Goal: Task Accomplishment & Management: Use online tool/utility

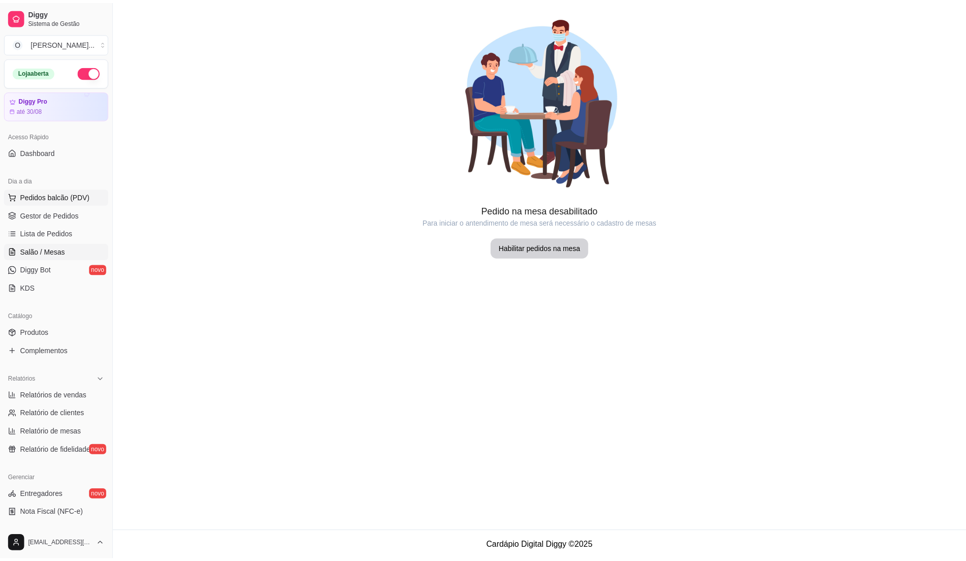
scroll to position [54, 0]
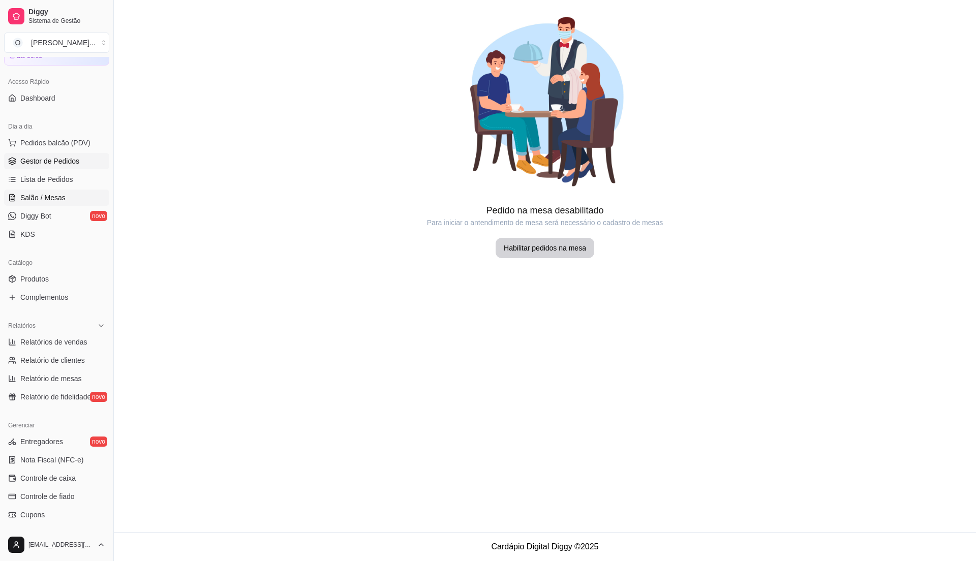
click at [43, 159] on span "Gestor de Pedidos" at bounding box center [49, 161] width 59 height 10
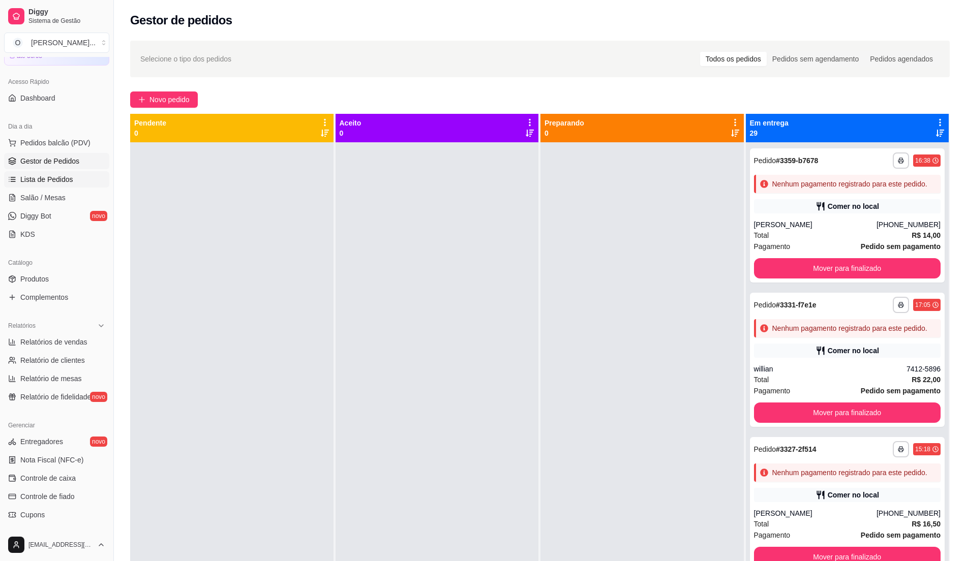
click at [64, 184] on span "Lista de Pedidos" at bounding box center [46, 179] width 53 height 10
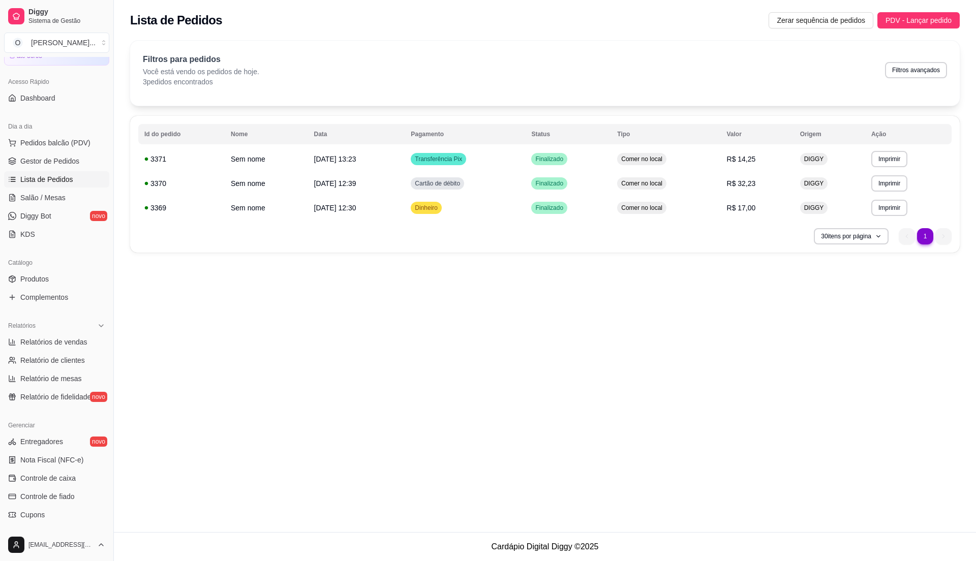
click at [64, 184] on span "Lista de Pedidos" at bounding box center [46, 179] width 53 height 10
click at [63, 165] on span "Gestor de Pedidos" at bounding box center [49, 161] width 59 height 10
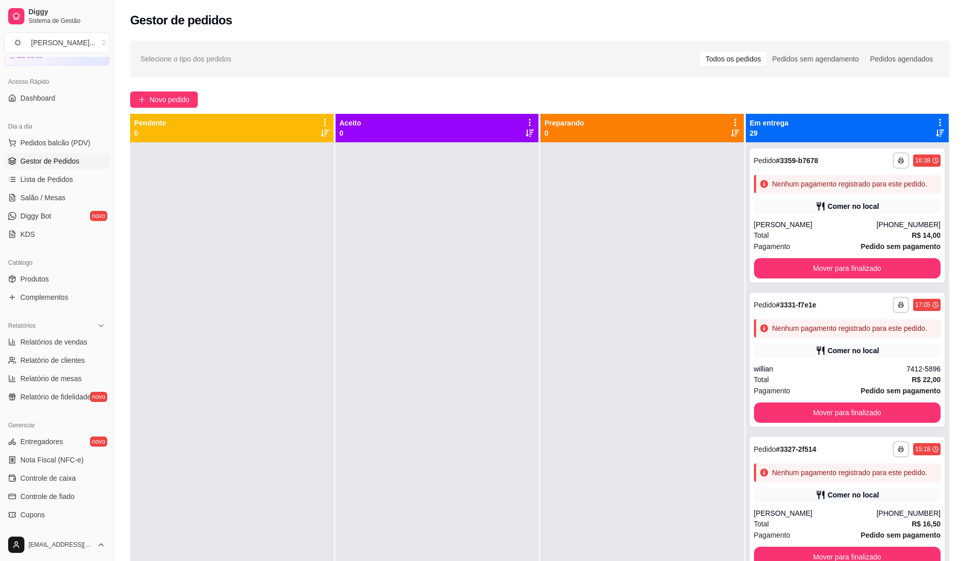
click at [63, 165] on span "Gestor de Pedidos" at bounding box center [49, 161] width 59 height 10
click at [459, 459] on div at bounding box center [437, 422] width 203 height 561
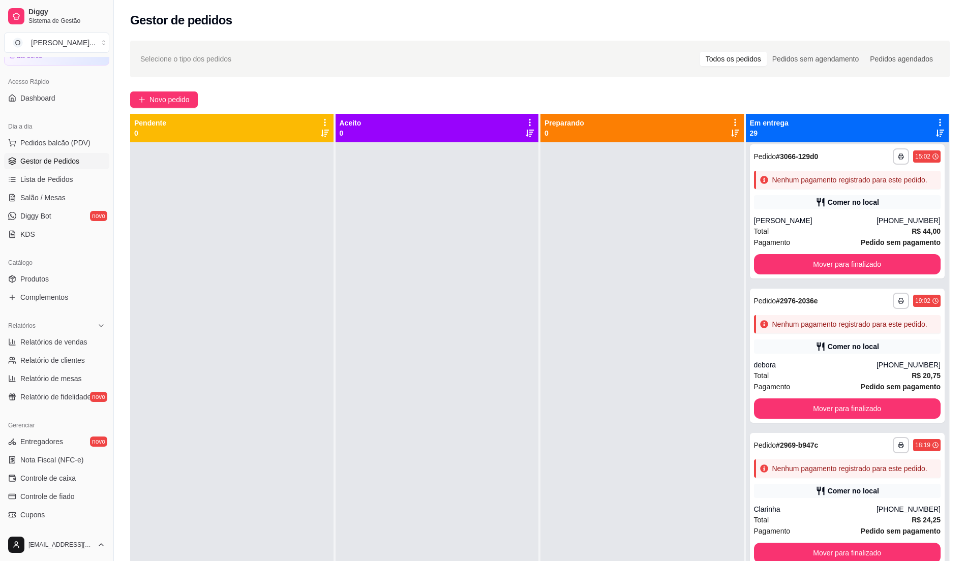
scroll to position [3322, 0]
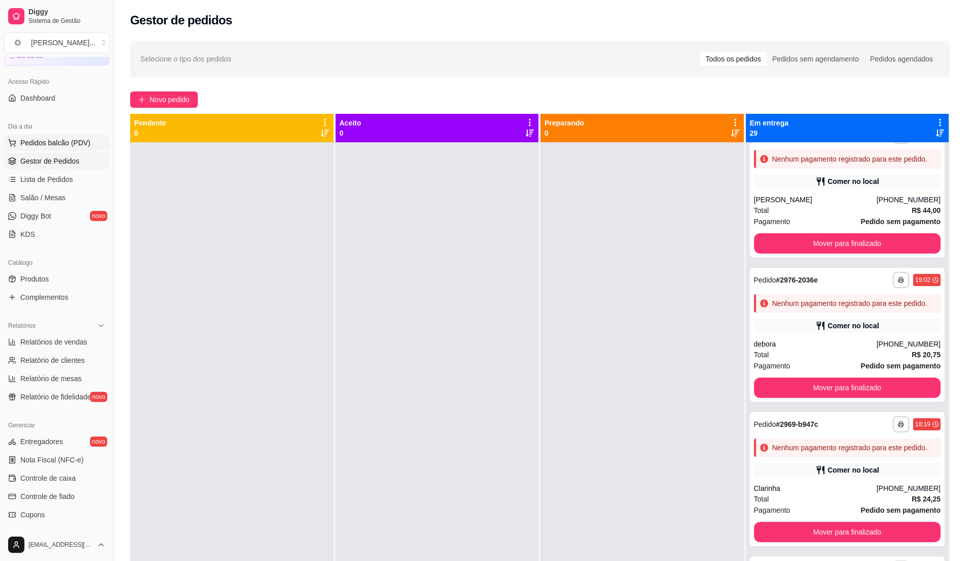
click at [51, 145] on span "Pedidos balcão (PDV)" at bounding box center [55, 143] width 70 height 10
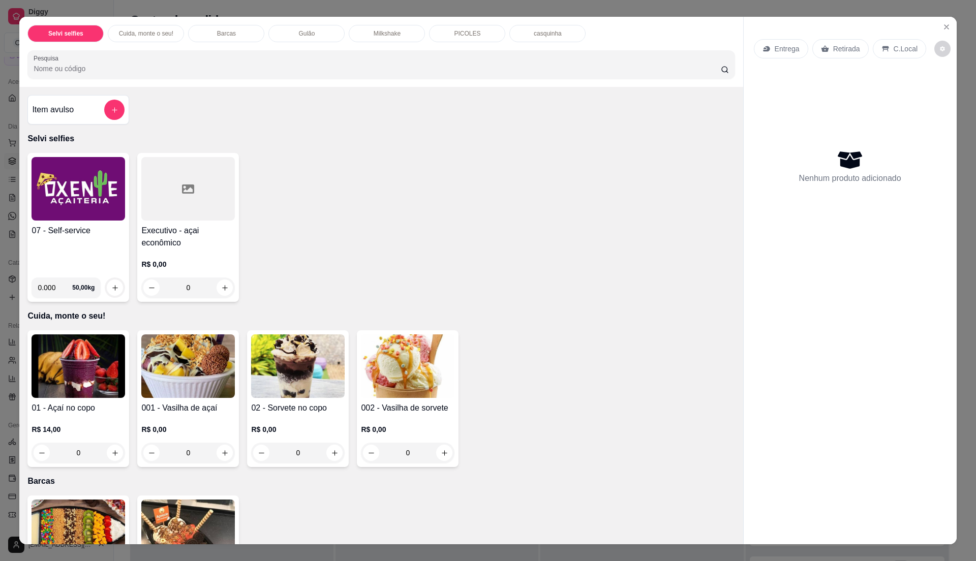
click at [49, 271] on div "0.000 50,00 kg" at bounding box center [79, 284] width 94 height 28
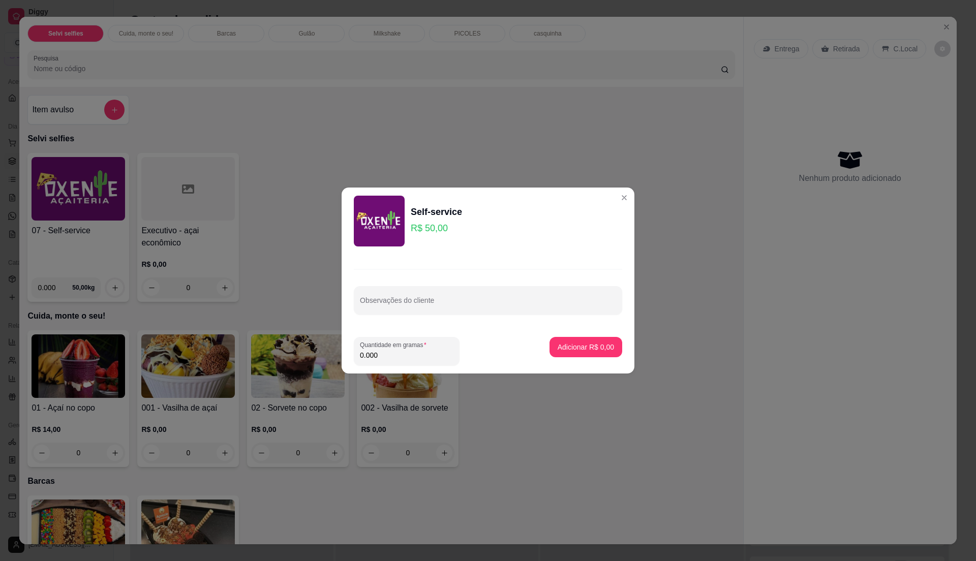
click at [389, 354] on input "0.000" at bounding box center [407, 355] width 94 height 10
type input "0.245"
click at [567, 348] on p "Adicionar R$ 12,25" at bounding box center [584, 347] width 59 height 10
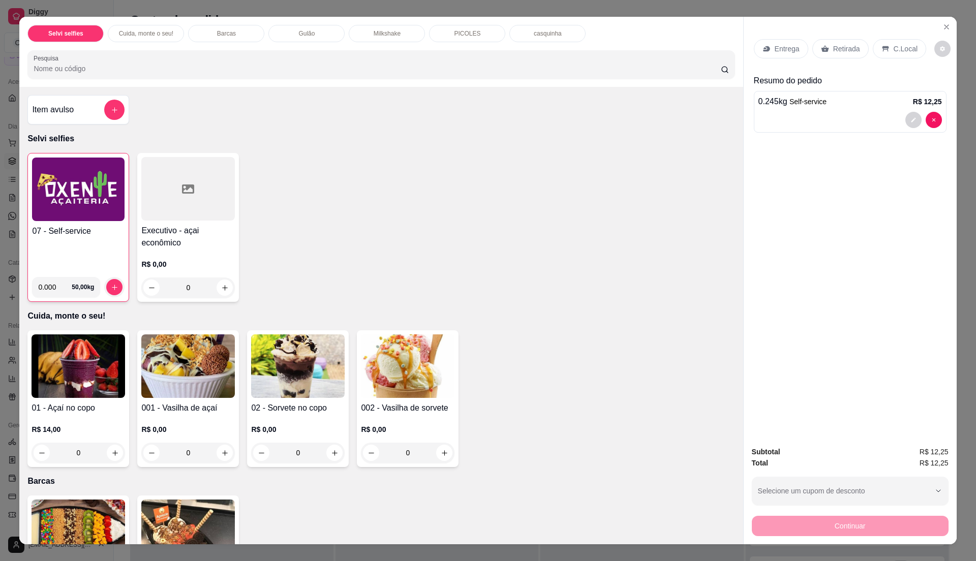
click at [898, 47] on p "C.Local" at bounding box center [906, 49] width 24 height 10
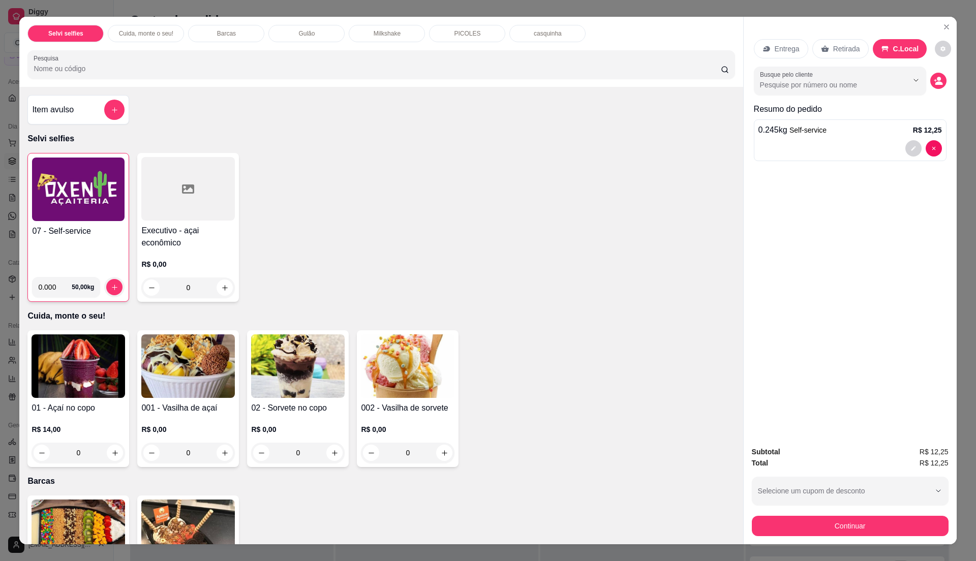
click at [507, 163] on div "07 - Self-service 0.000 50,00 kg Executivo - açai econômico R$ 0,00 0" at bounding box center [380, 227] width 707 height 149
click at [865, 529] on button "Continuar" at bounding box center [850, 526] width 197 height 20
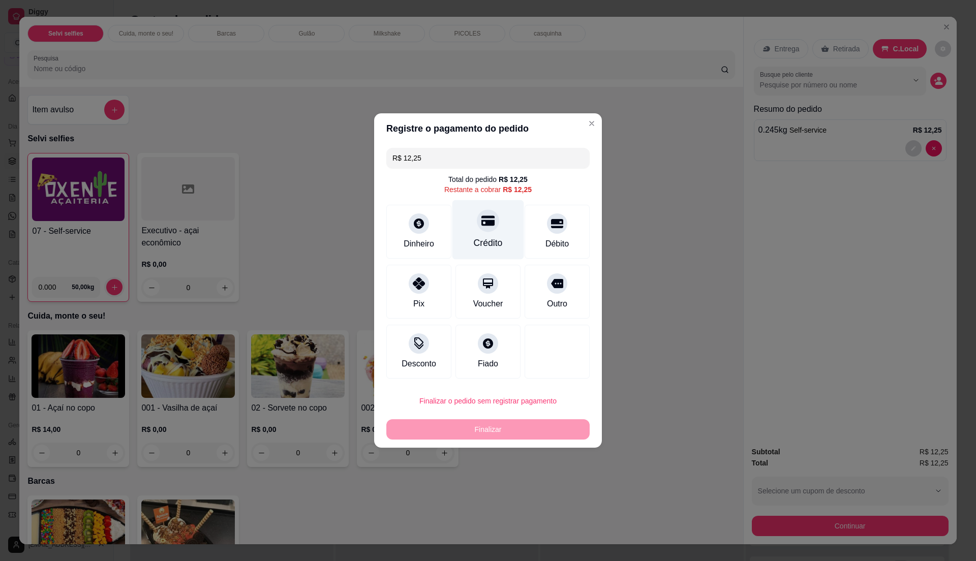
click at [489, 235] on div "Crédito" at bounding box center [489, 230] width 72 height 60
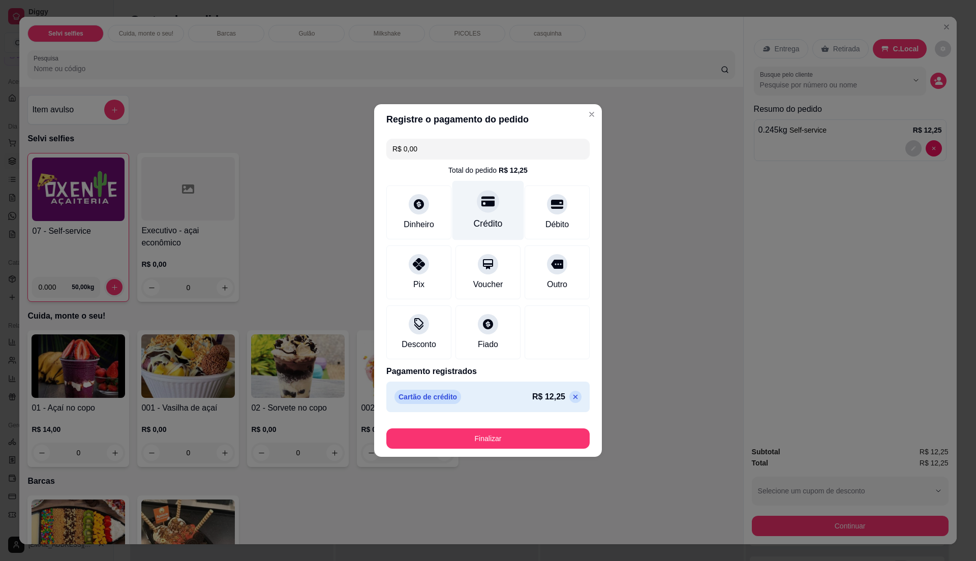
click at [489, 235] on div "Crédito" at bounding box center [489, 211] width 72 height 60
click at [528, 442] on button "Finalizar" at bounding box center [488, 439] width 197 height 20
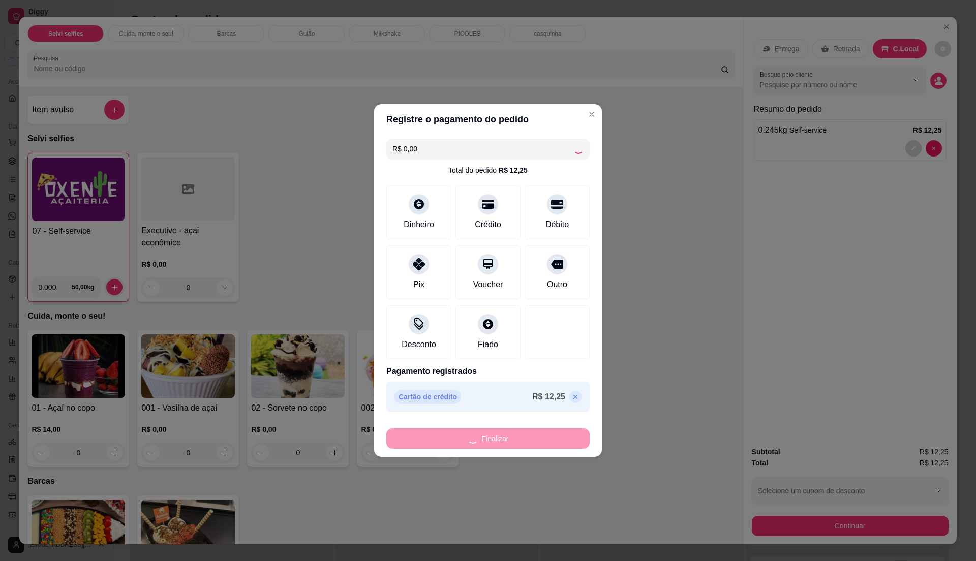
type input "-R$ 12,25"
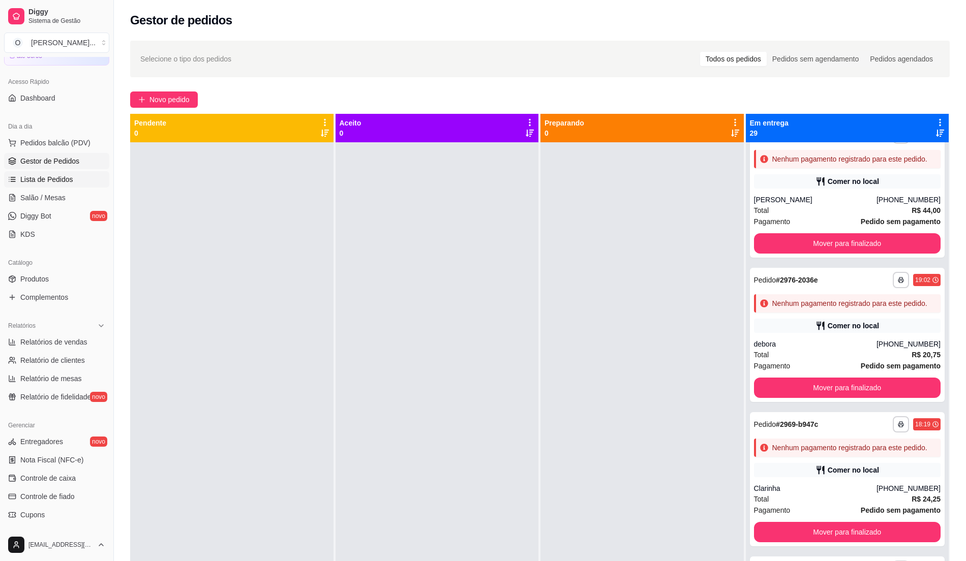
click at [47, 174] on span "Lista de Pedidos" at bounding box center [46, 179] width 53 height 10
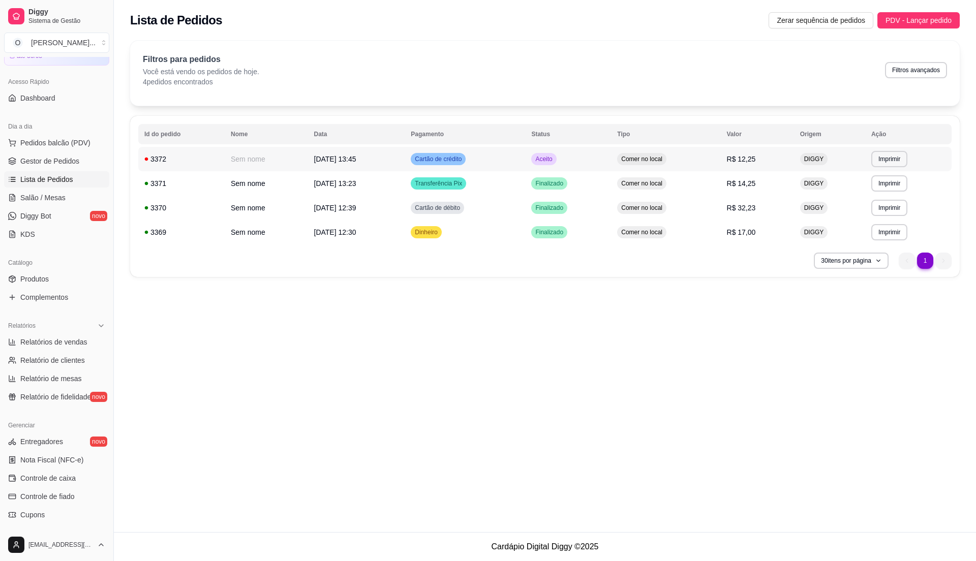
click at [525, 169] on td "Cartão de crédito" at bounding box center [465, 159] width 121 height 24
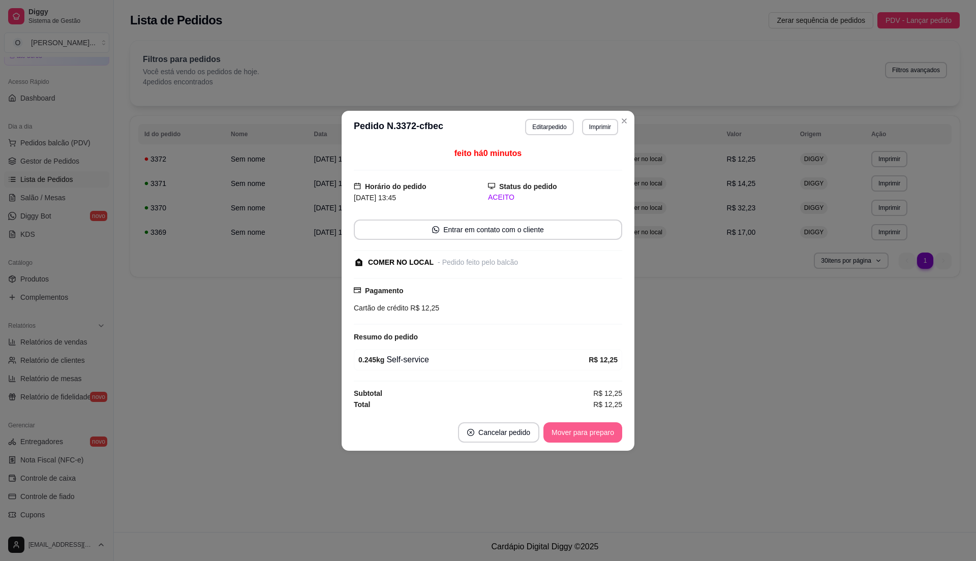
click at [583, 433] on button "Mover para preparo" at bounding box center [583, 433] width 79 height 20
click at [583, 433] on button "Mover para retirada disponível" at bounding box center [566, 433] width 109 height 20
click at [583, 433] on button "Mover para finalizado" at bounding box center [581, 433] width 82 height 20
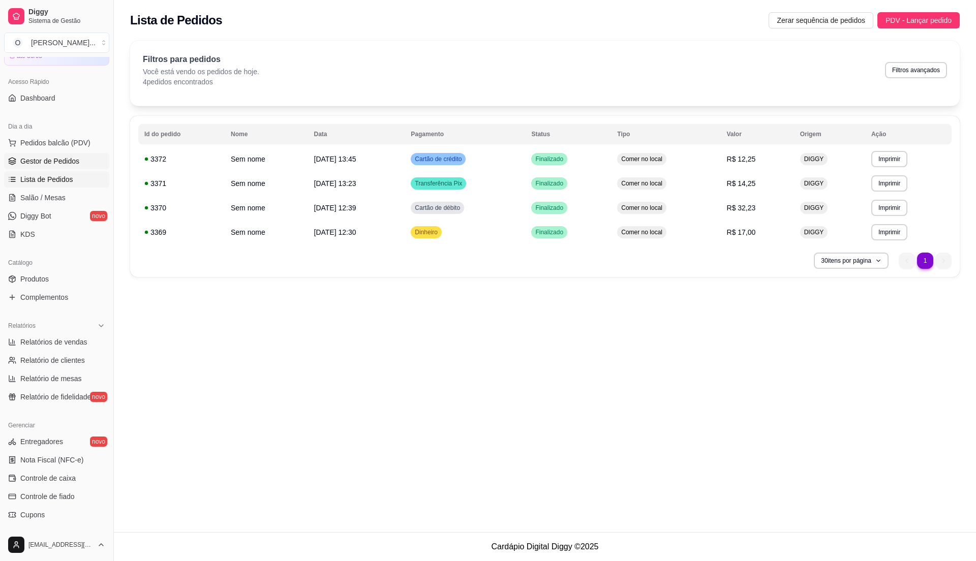
click at [55, 162] on span "Gestor de Pedidos" at bounding box center [49, 161] width 59 height 10
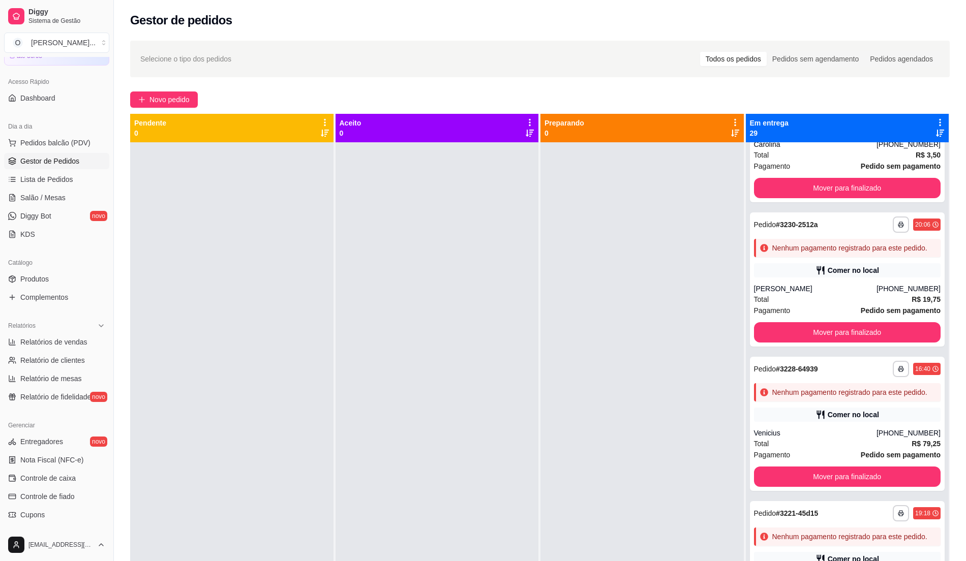
scroll to position [28, 0]
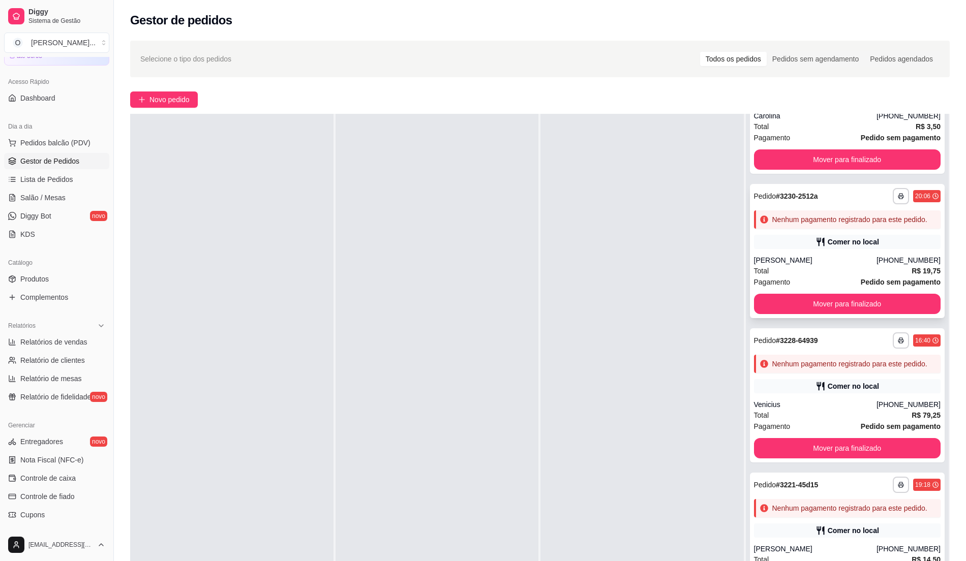
click at [847, 249] on div "Comer no local" at bounding box center [847, 242] width 187 height 14
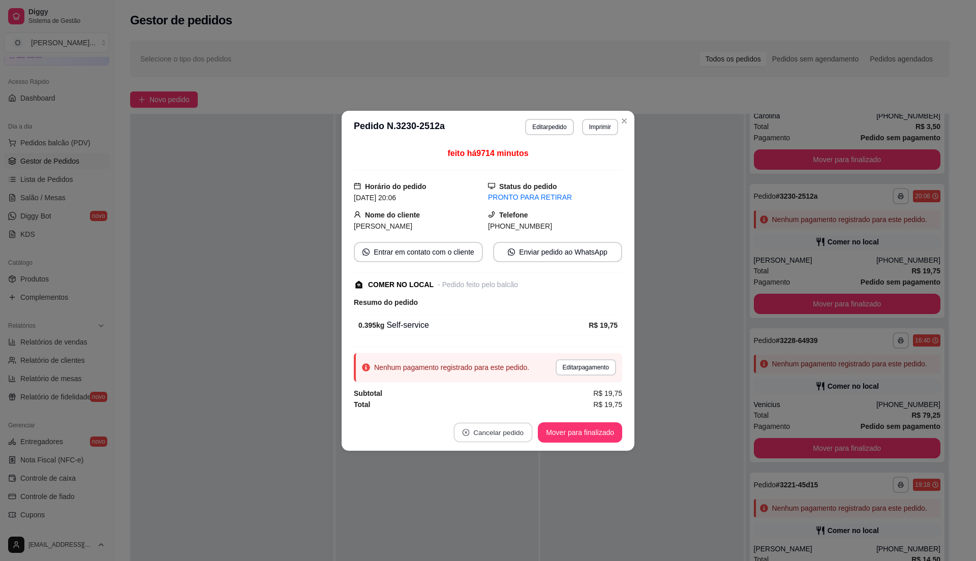
click at [508, 432] on button "Cancelar pedido" at bounding box center [493, 433] width 79 height 20
click at [519, 406] on button "Sim" at bounding box center [522, 409] width 40 height 20
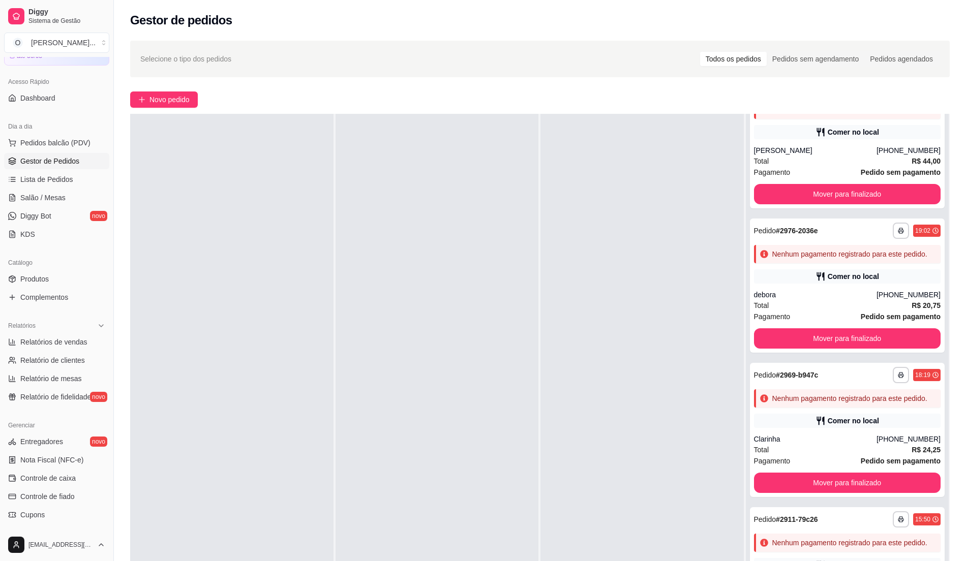
scroll to position [3255, 0]
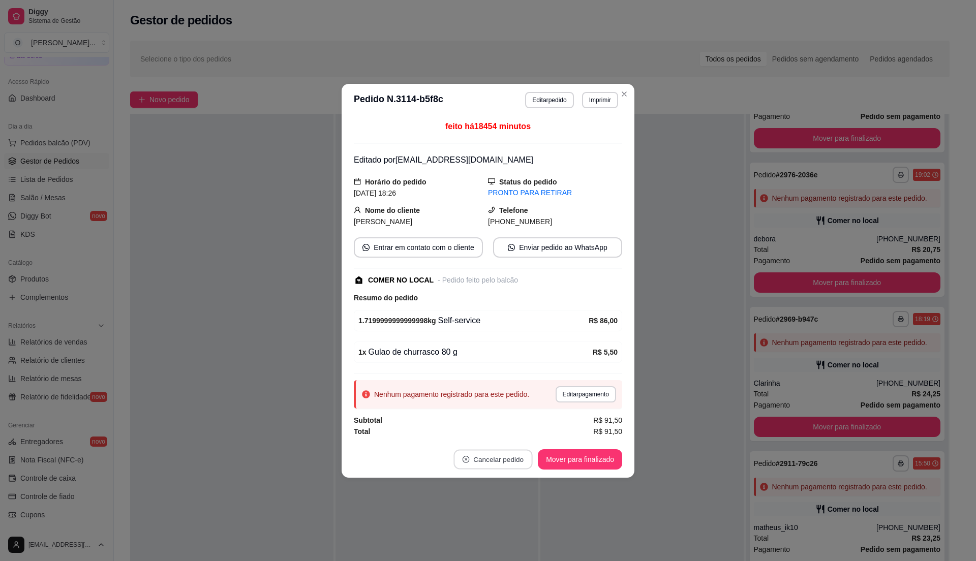
click at [514, 462] on button "Cancelar pedido" at bounding box center [493, 460] width 79 height 20
click at [524, 438] on button "Sim" at bounding box center [522, 436] width 40 height 20
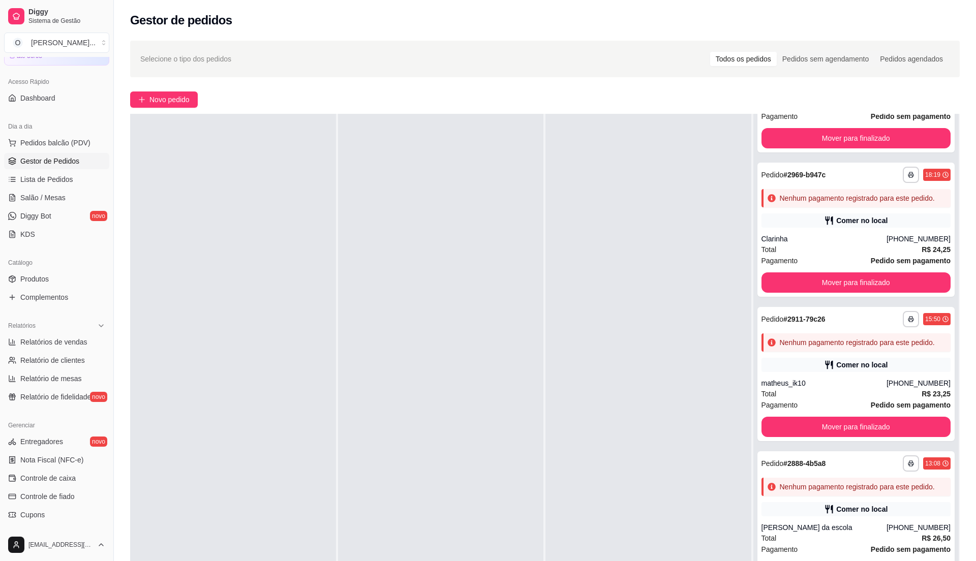
scroll to position [3100, 0]
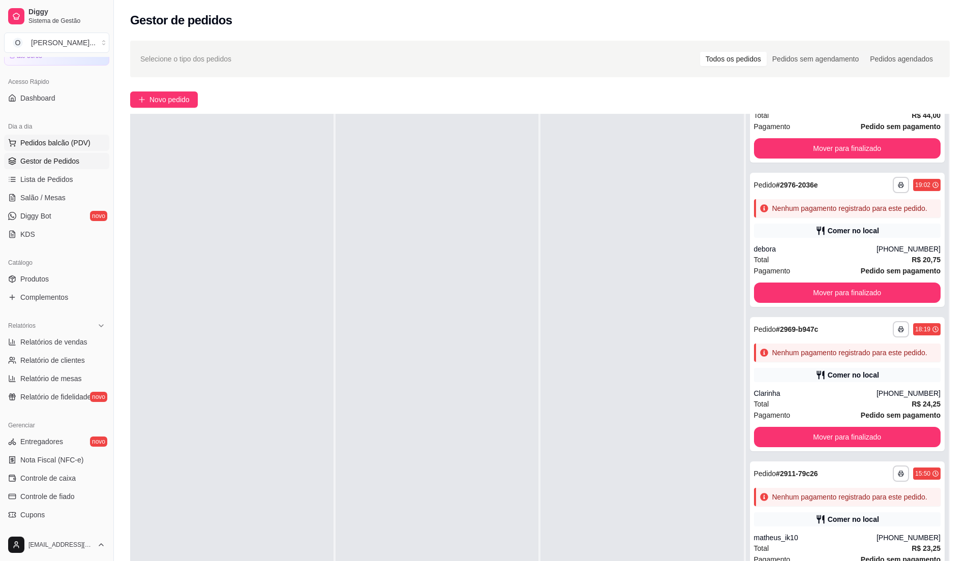
click at [47, 143] on span "Pedidos balcão (PDV)" at bounding box center [55, 143] width 70 height 10
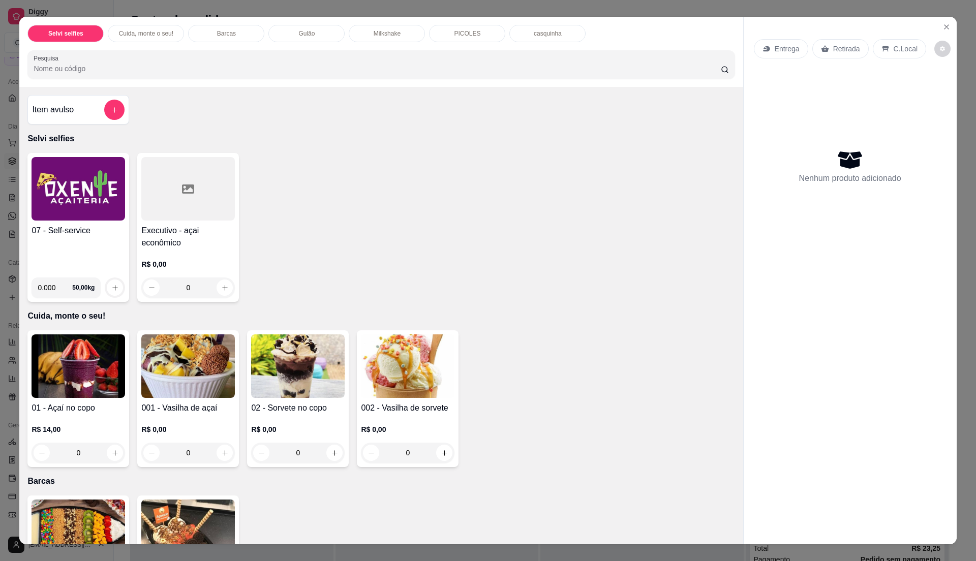
click at [68, 106] on h4 "Item avulso" at bounding box center [53, 110] width 42 height 12
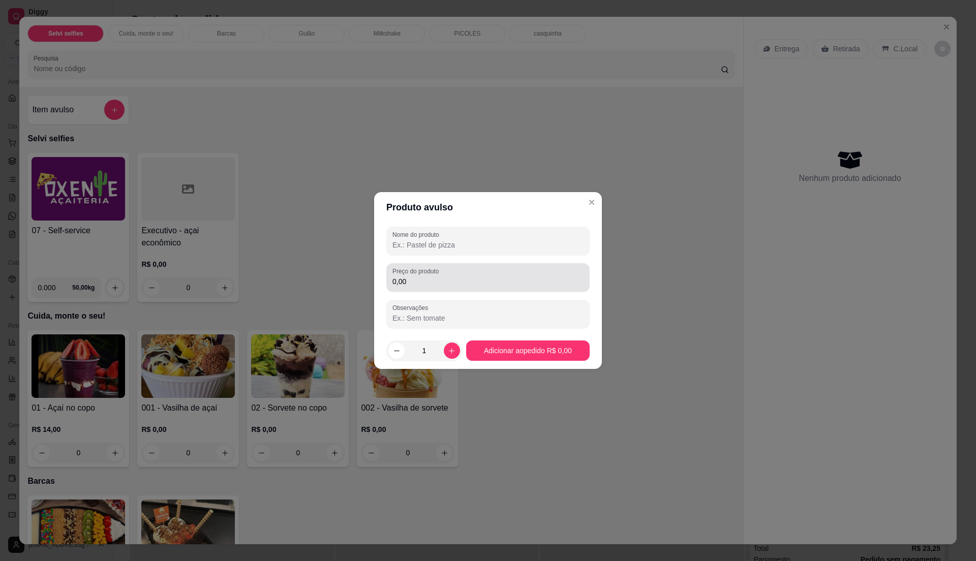
click at [440, 275] on label "Preço do produto" at bounding box center [418, 271] width 50 height 9
click at [440, 277] on input "0,00" at bounding box center [488, 282] width 191 height 10
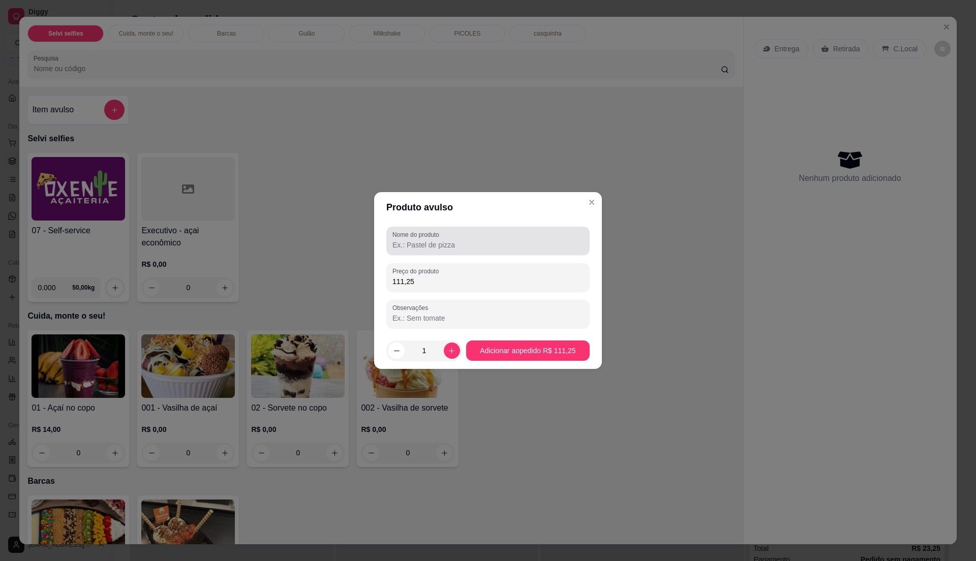
type input "111,25"
click at [451, 251] on div "Nome do produto" at bounding box center [487, 241] width 203 height 28
click at [451, 251] on div "Nome do produto janaina" at bounding box center [487, 241] width 203 height 28
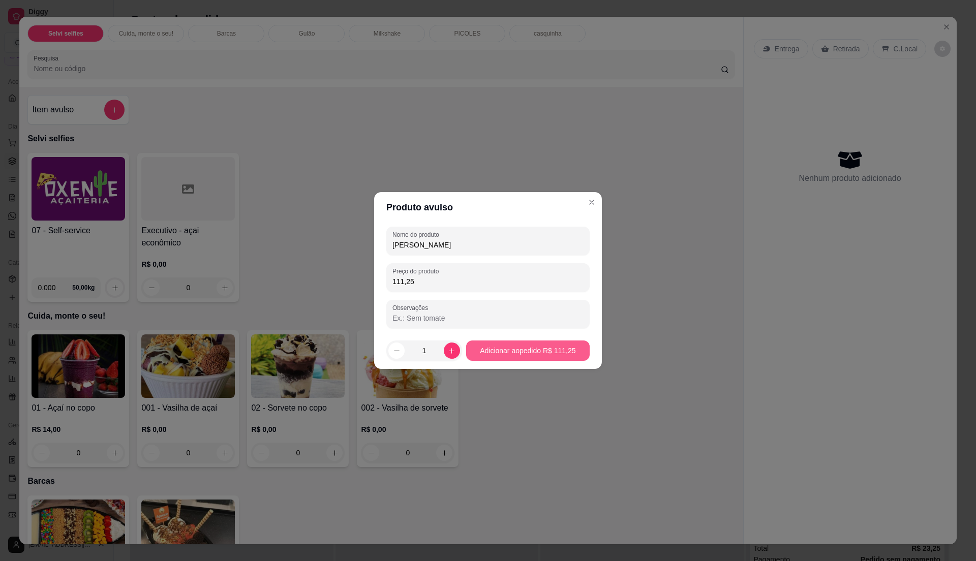
type input "[PERSON_NAME]"
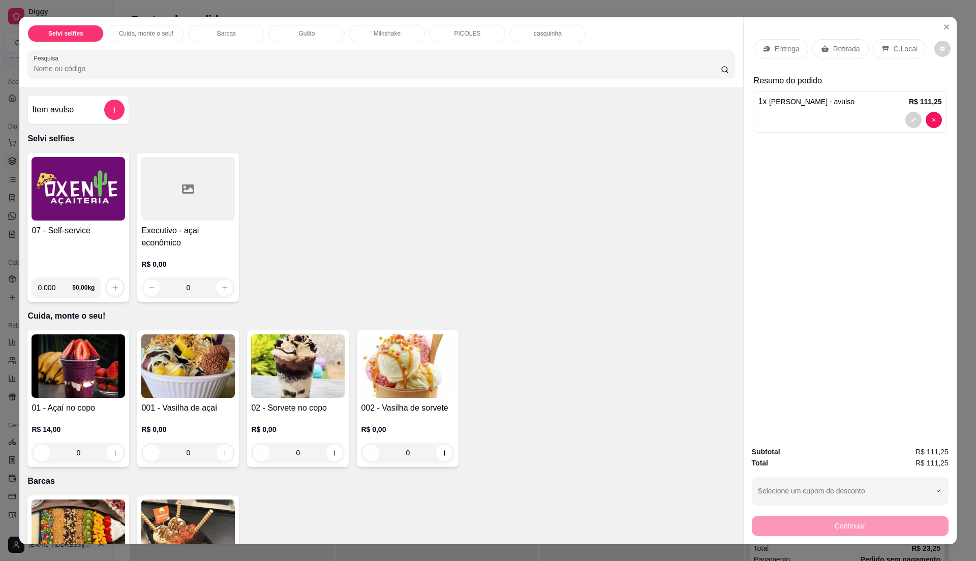
click at [901, 44] on p "C.Local" at bounding box center [906, 49] width 24 height 10
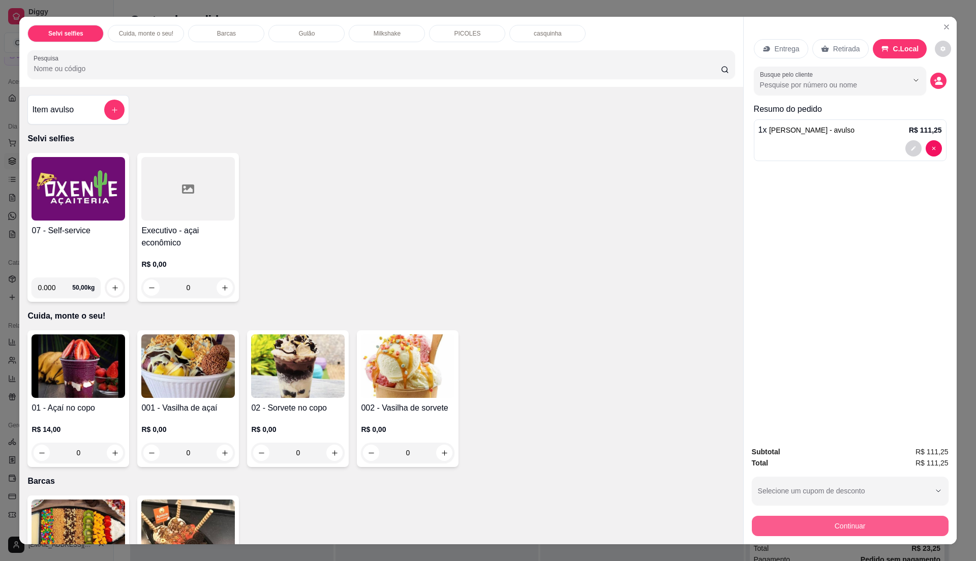
click at [836, 528] on button "Continuar" at bounding box center [850, 526] width 197 height 20
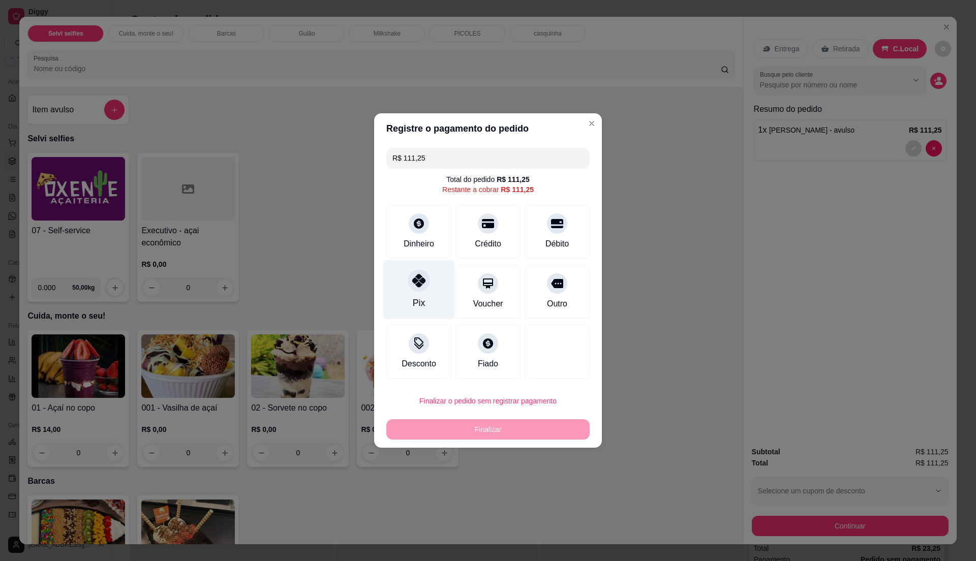
click at [431, 293] on div "Pix" at bounding box center [419, 290] width 72 height 60
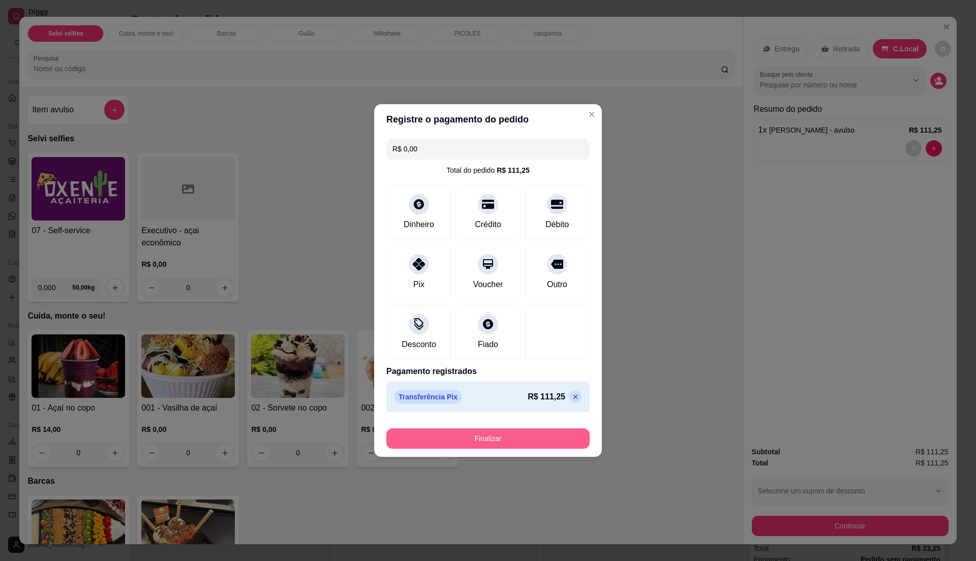
click at [464, 444] on button "Finalizar" at bounding box center [487, 439] width 203 height 20
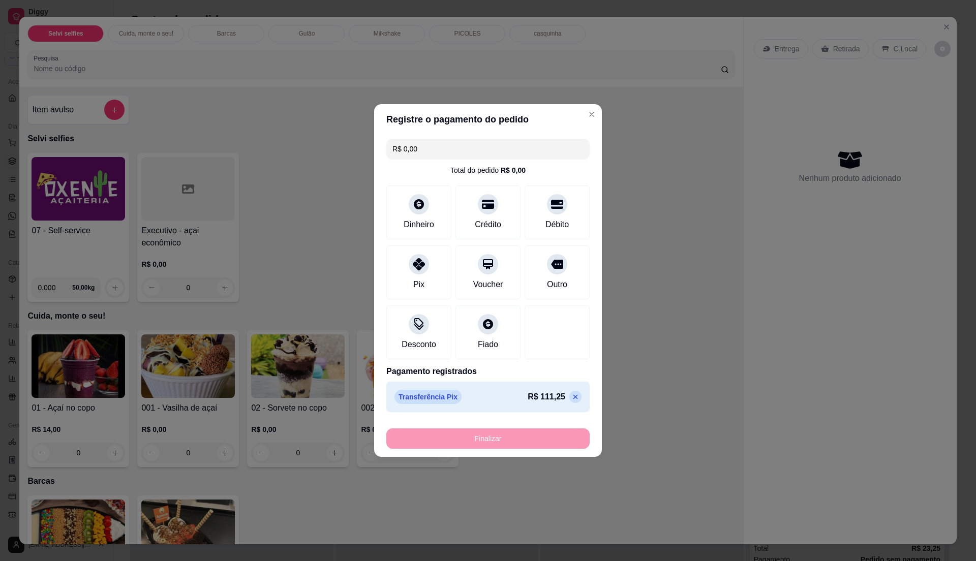
type input "-R$ 111,25"
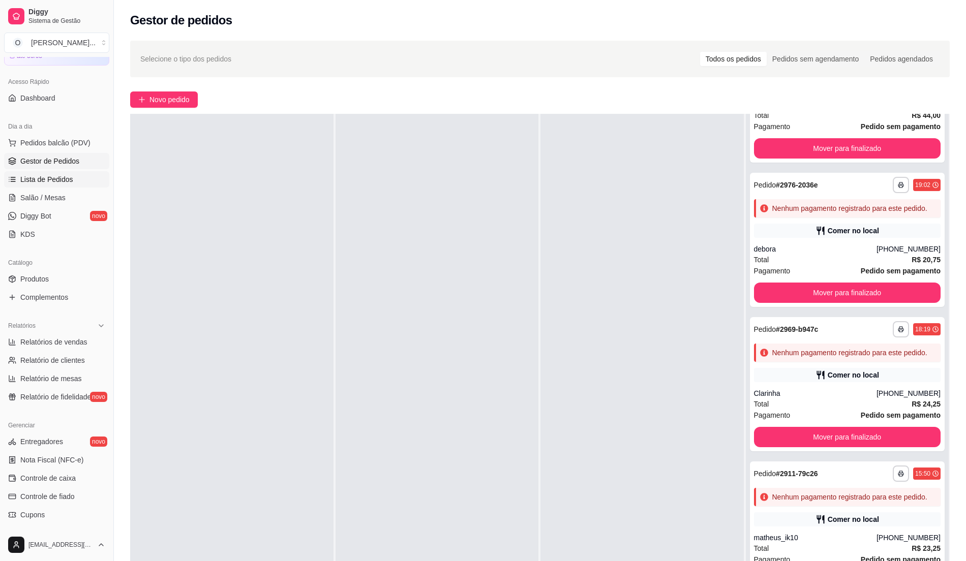
click at [45, 186] on link "Lista de Pedidos" at bounding box center [56, 179] width 105 height 16
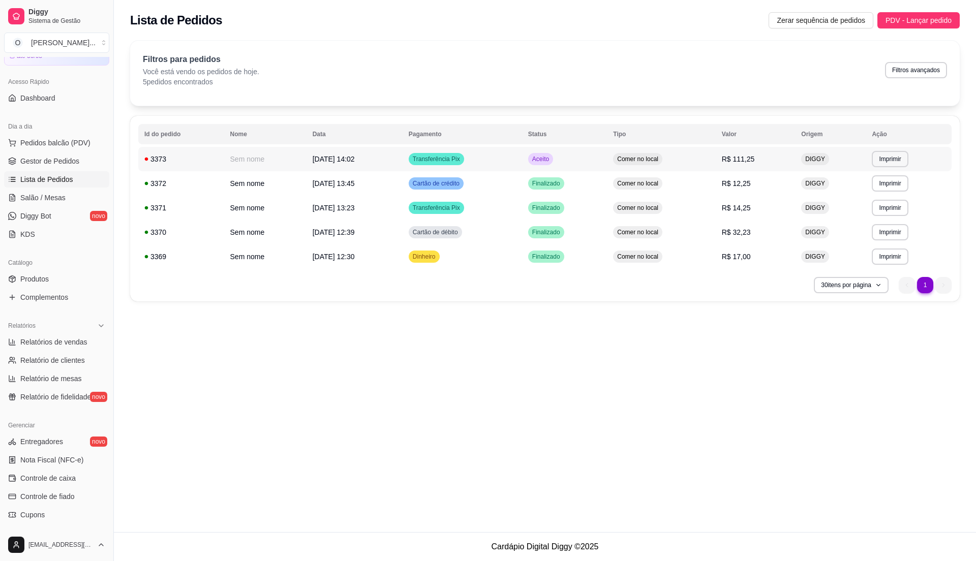
click at [403, 167] on td "[DATE] 14:02" at bounding box center [355, 159] width 96 height 24
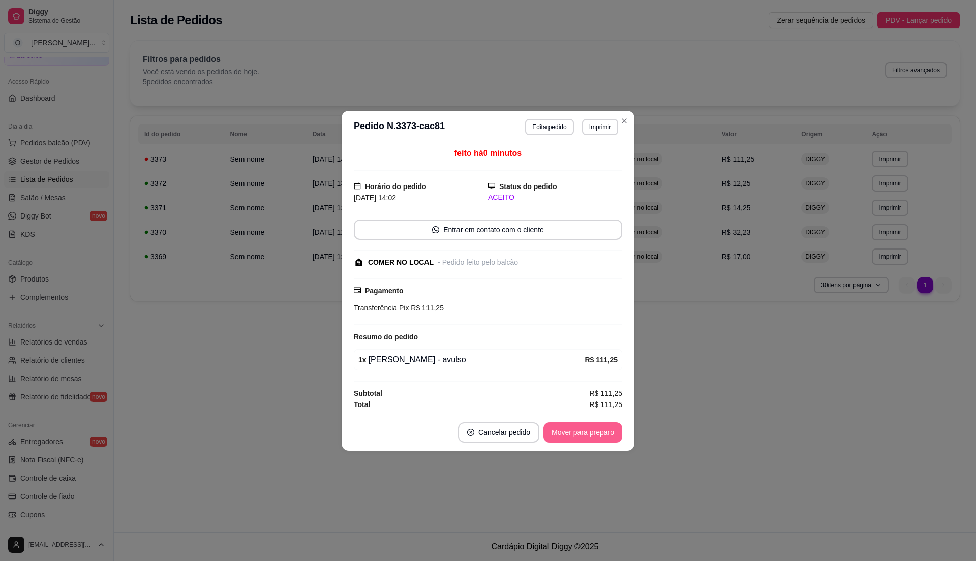
click at [601, 428] on button "Mover para preparo" at bounding box center [583, 433] width 79 height 20
click at [601, 428] on button "Mover para retirada disponível" at bounding box center [566, 433] width 109 height 20
click at [601, 428] on button "Mover para finalizado" at bounding box center [580, 433] width 84 height 20
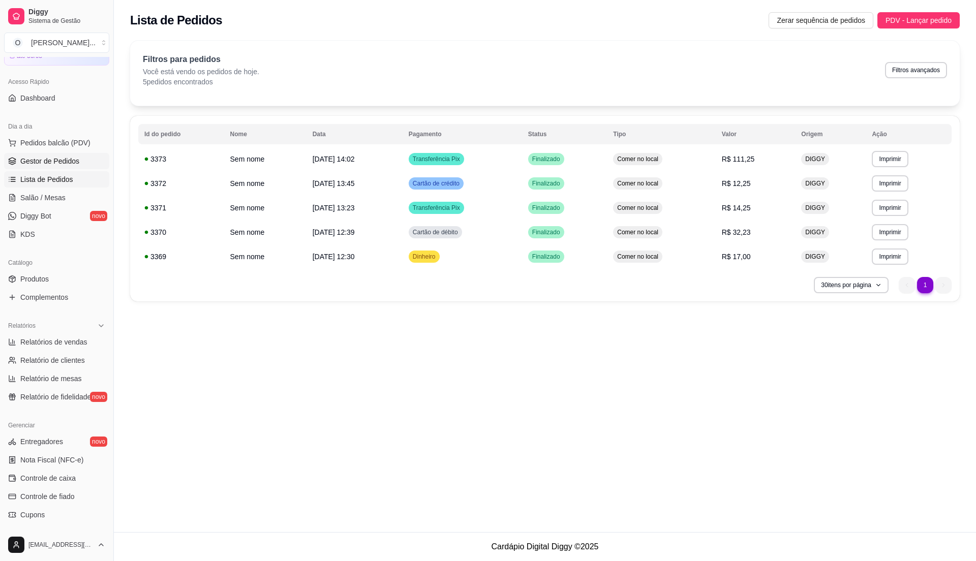
click at [57, 160] on span "Gestor de Pedidos" at bounding box center [49, 161] width 59 height 10
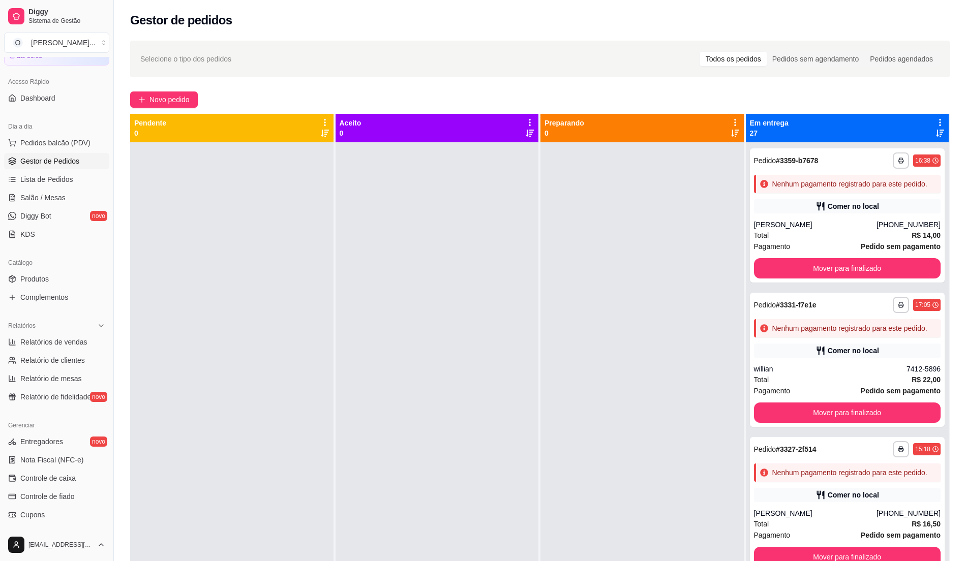
click at [404, 292] on div at bounding box center [437, 422] width 203 height 561
click at [59, 138] on span "Pedidos balcão (PDV)" at bounding box center [55, 143] width 70 height 10
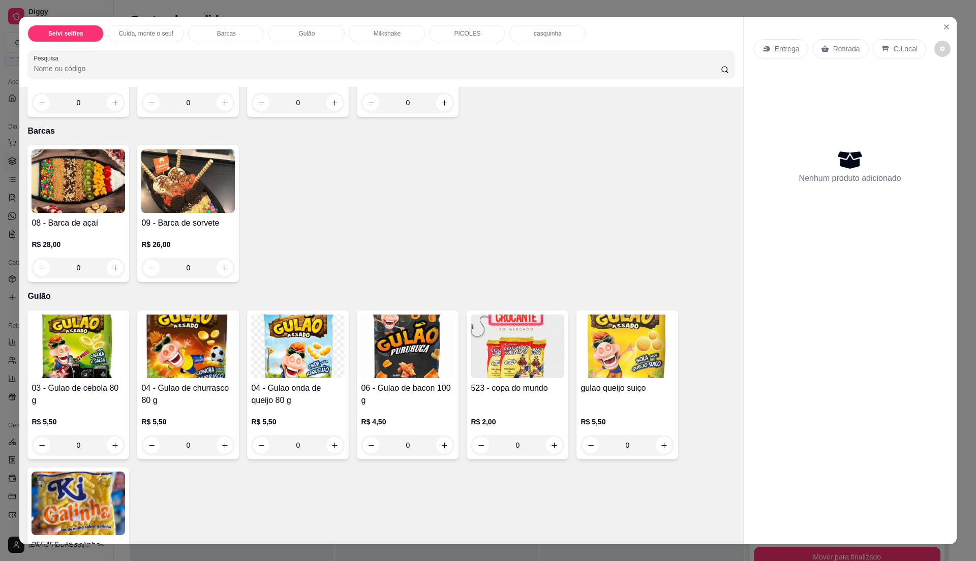
scroll to position [610, 0]
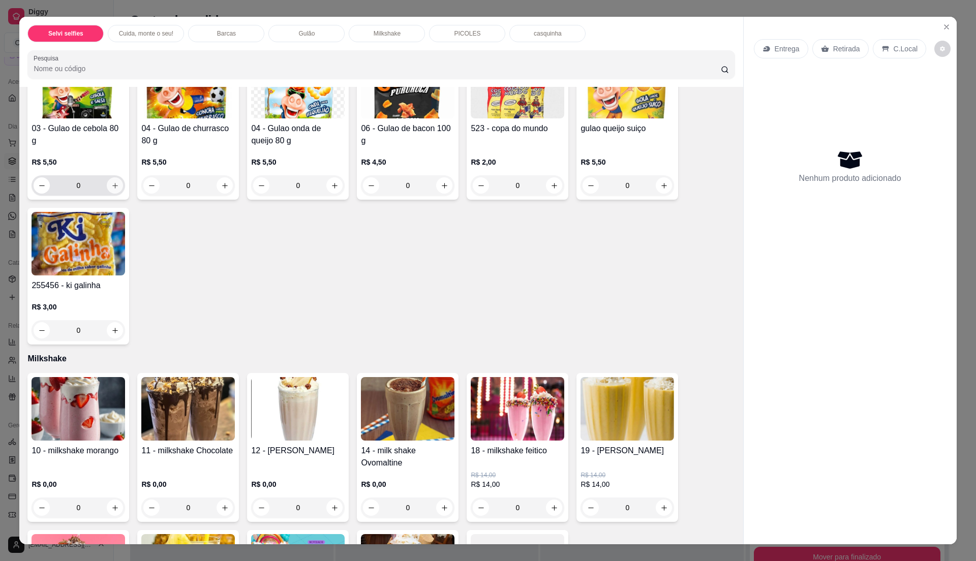
click at [111, 187] on icon "increase-product-quantity" at bounding box center [115, 186] width 8 height 8
type input "1"
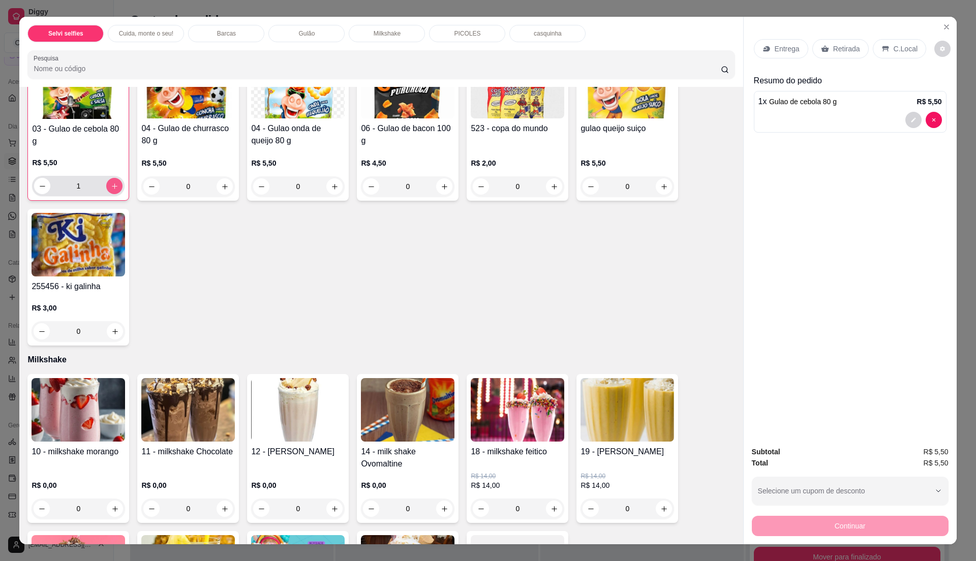
scroll to position [611, 0]
click at [334, 189] on button "increase-product-quantity" at bounding box center [335, 187] width 16 height 16
type input "1"
click at [899, 52] on p "C.Local" at bounding box center [906, 49] width 24 height 10
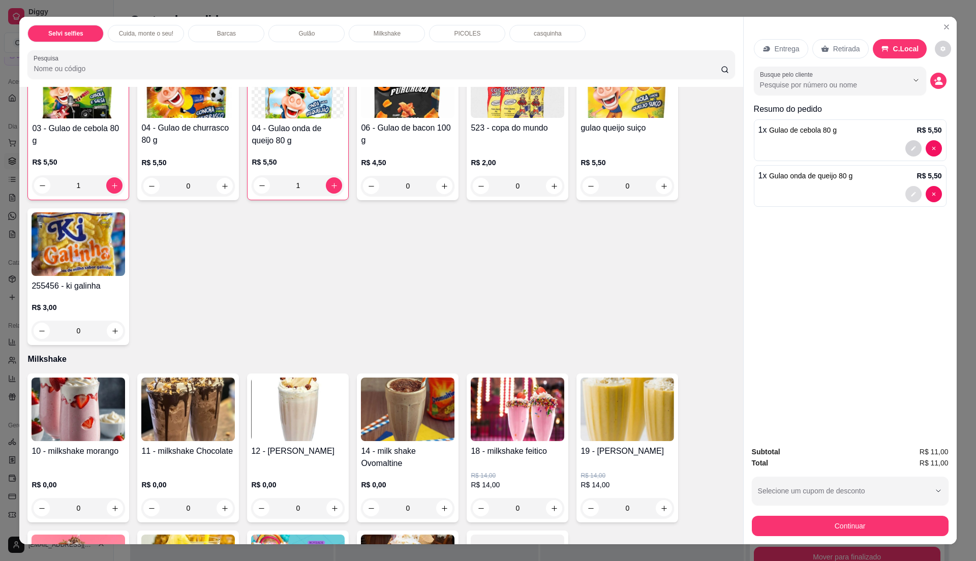
click at [906, 198] on button "decrease-product-quantity" at bounding box center [914, 194] width 16 height 16
click at [820, 531] on button "Continuar" at bounding box center [850, 526] width 197 height 20
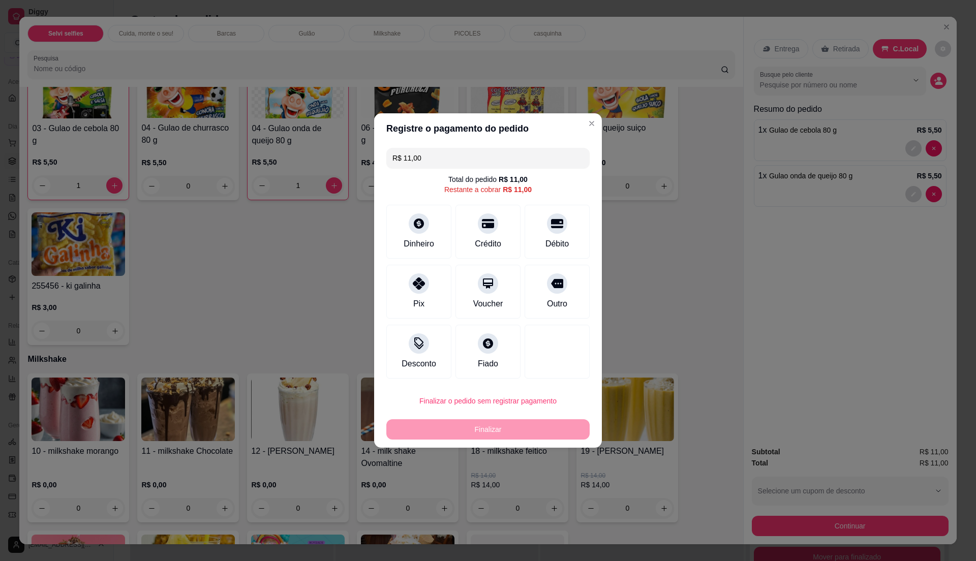
drag, startPoint x: 411, startPoint y: 140, endPoint x: 422, endPoint y: 159, distance: 21.5
click at [419, 155] on section "Registre o pagamento do pedido R$ 11,00 Total do pedido R$ 11,00 Restante a cob…" at bounding box center [488, 280] width 228 height 335
click at [422, 159] on input "R$ 11,00" at bounding box center [488, 158] width 191 height 20
click at [418, 251] on div "Dinheiro" at bounding box center [419, 230] width 72 height 60
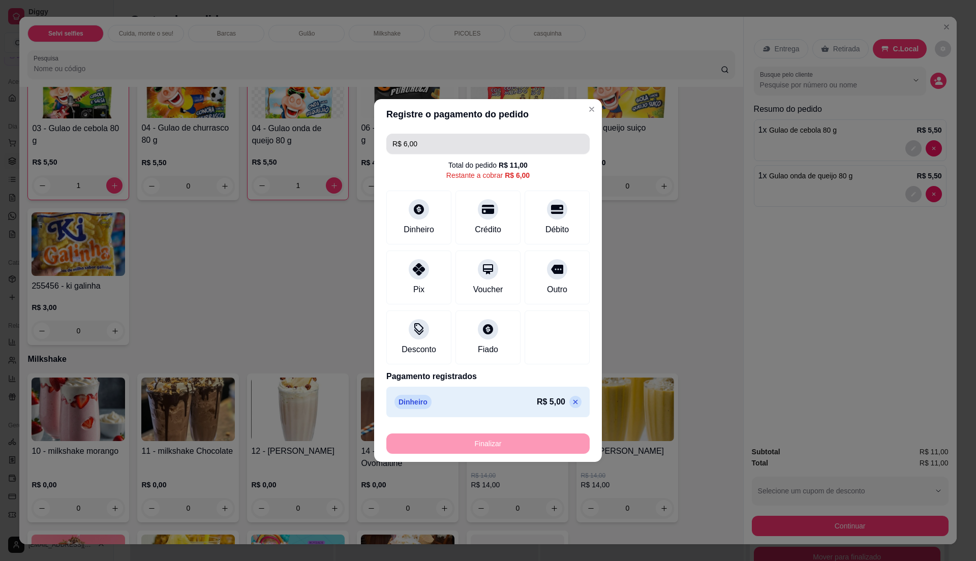
click at [430, 149] on input "R$ 6,00" at bounding box center [488, 144] width 191 height 20
click at [561, 224] on div "Débito" at bounding box center [558, 228] width 26 height 13
type input "R$ 0,50"
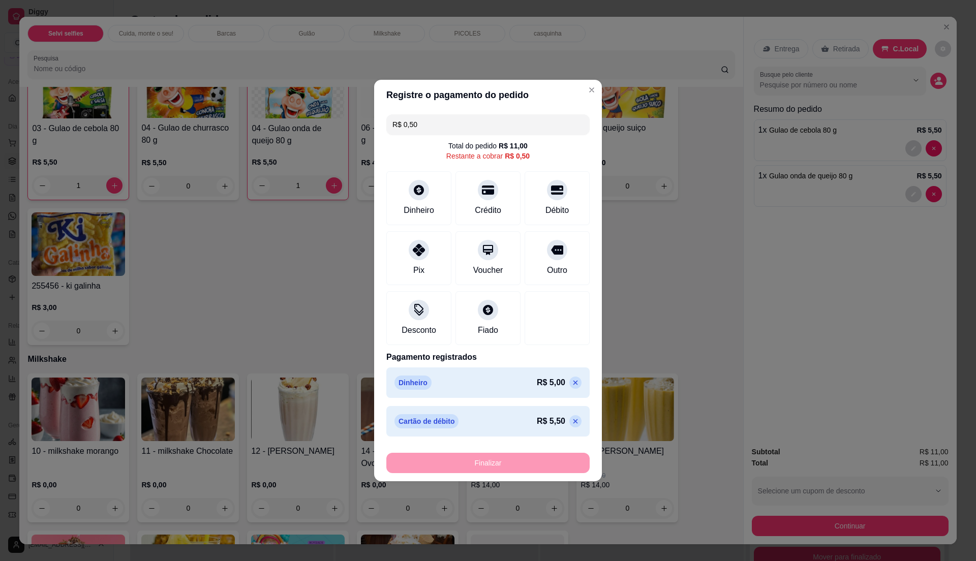
click at [538, 466] on div "Finalizar" at bounding box center [487, 463] width 203 height 20
click at [425, 124] on input "R$ 0,50" at bounding box center [488, 124] width 191 height 20
click at [477, 316] on div at bounding box center [488, 307] width 22 height 22
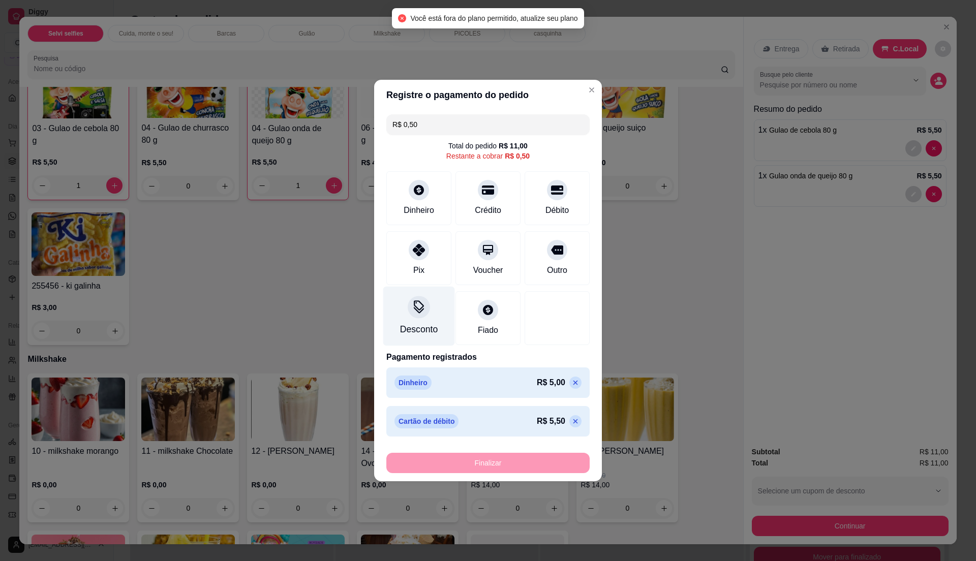
click at [431, 328] on div "Desconto" at bounding box center [419, 329] width 38 height 13
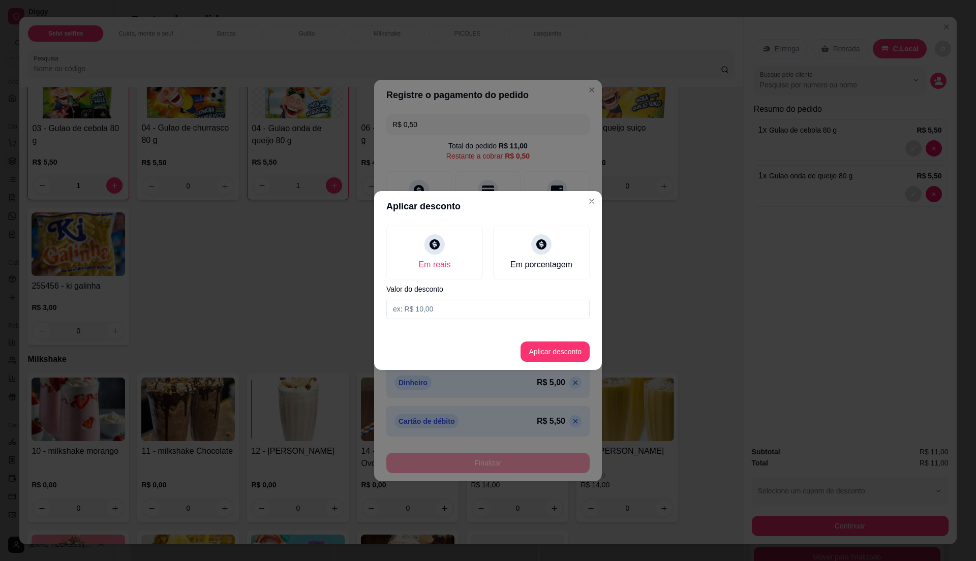
click at [440, 309] on input at bounding box center [487, 309] width 203 height 20
type input "0,50"
click at [548, 351] on button "Aplicar desconto" at bounding box center [555, 352] width 67 height 20
type input "R$ 0,00"
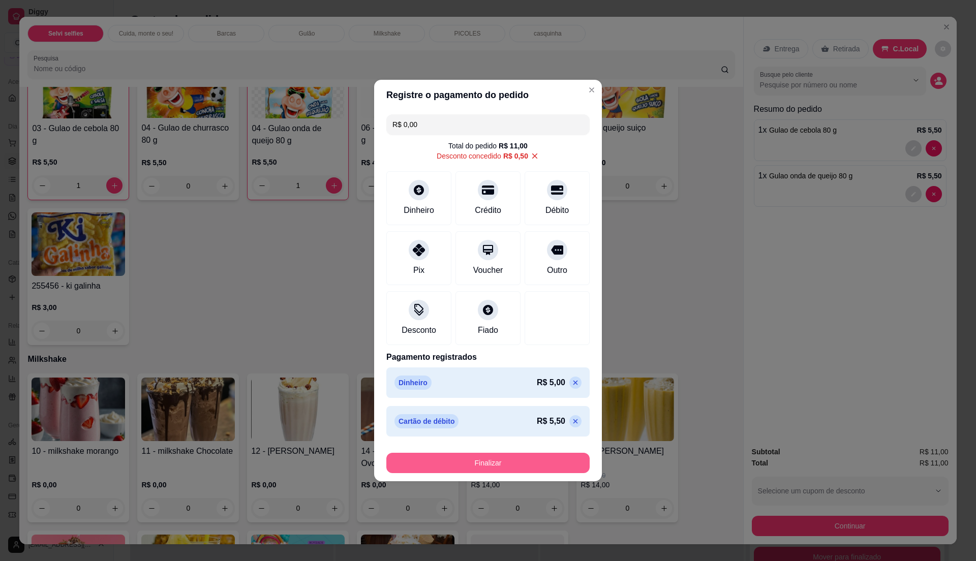
click at [511, 461] on button "Finalizar" at bounding box center [487, 463] width 203 height 20
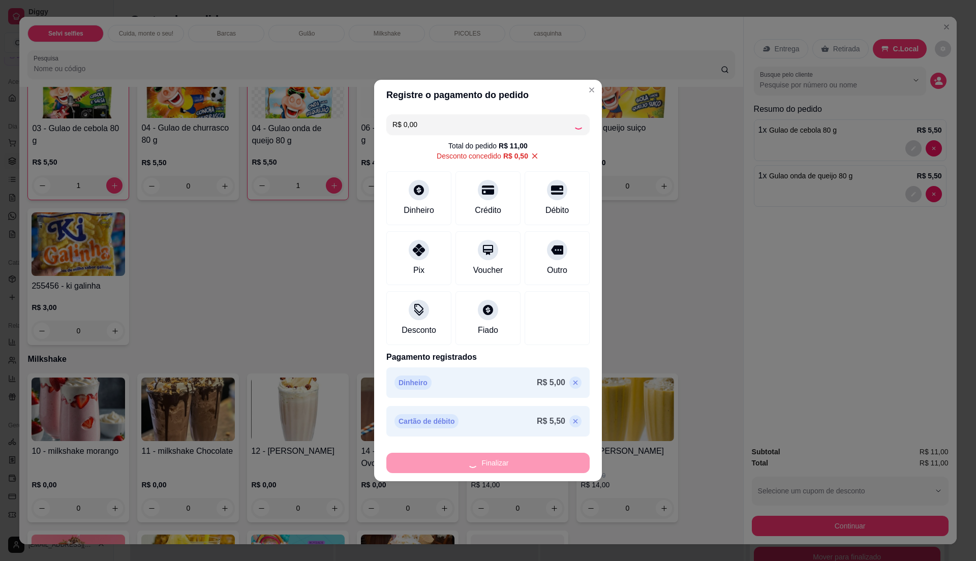
type input "0"
type input "-R$ 11,00"
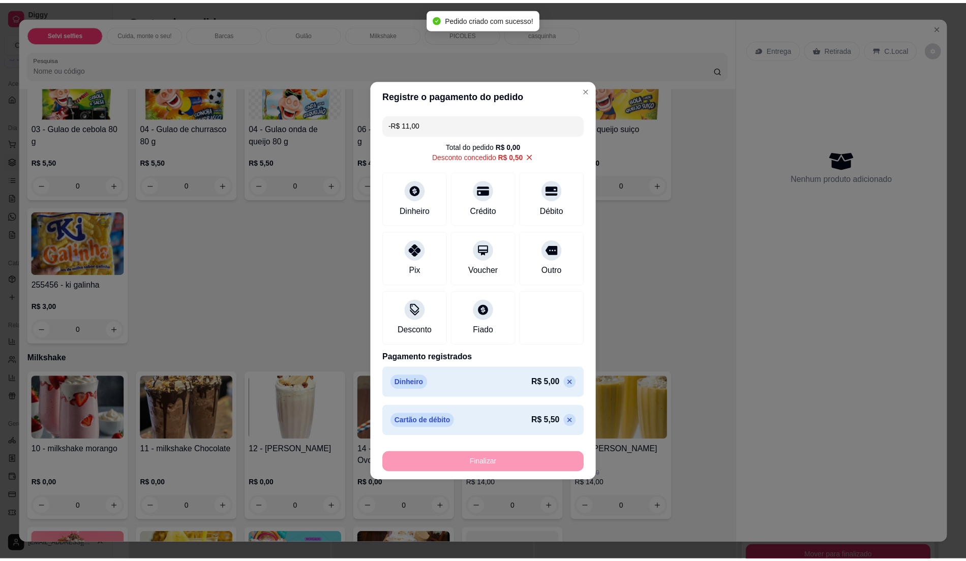
scroll to position [610, 0]
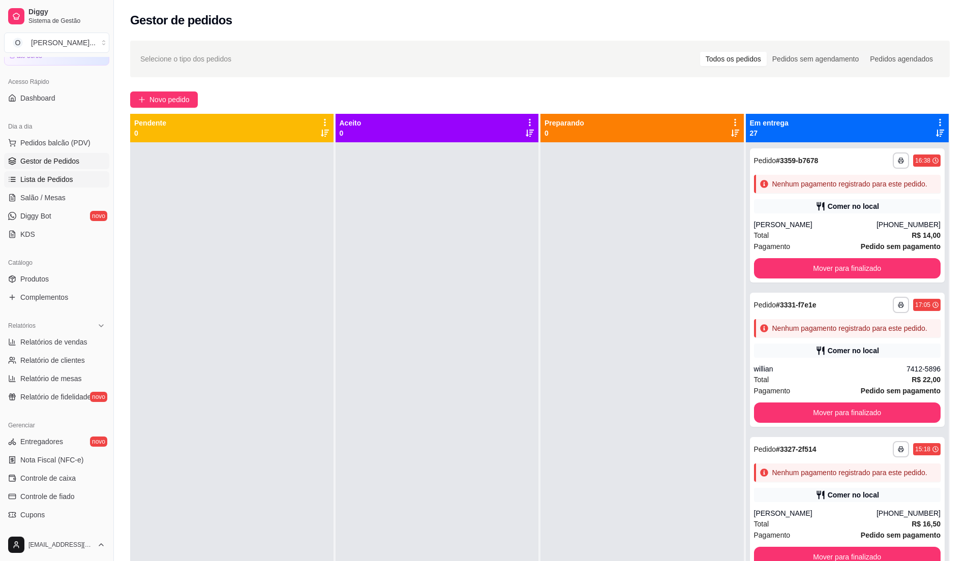
click at [52, 173] on link "Lista de Pedidos" at bounding box center [56, 179] width 105 height 16
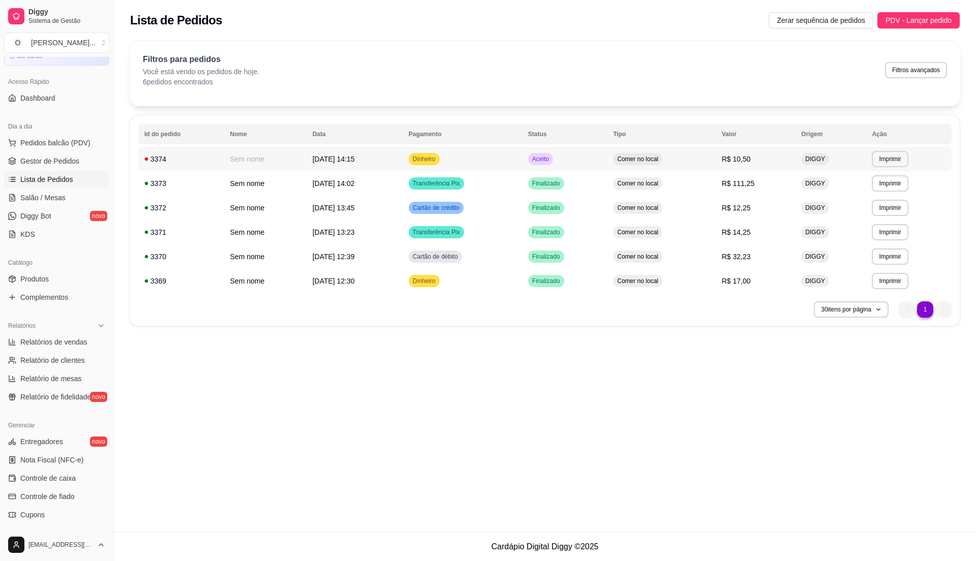
click at [580, 161] on td "Aceito" at bounding box center [564, 159] width 85 height 24
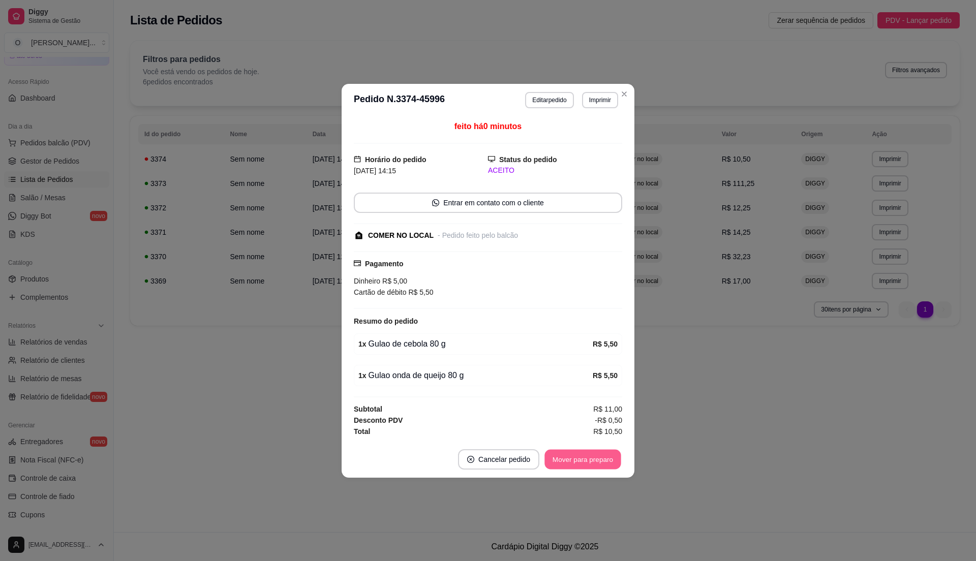
click at [589, 458] on button "Mover para preparo" at bounding box center [583, 460] width 76 height 20
click at [589, 458] on button "Mover para retirada disponível" at bounding box center [566, 460] width 109 height 20
click at [590, 458] on button "Mover para finalizado" at bounding box center [580, 460] width 84 height 20
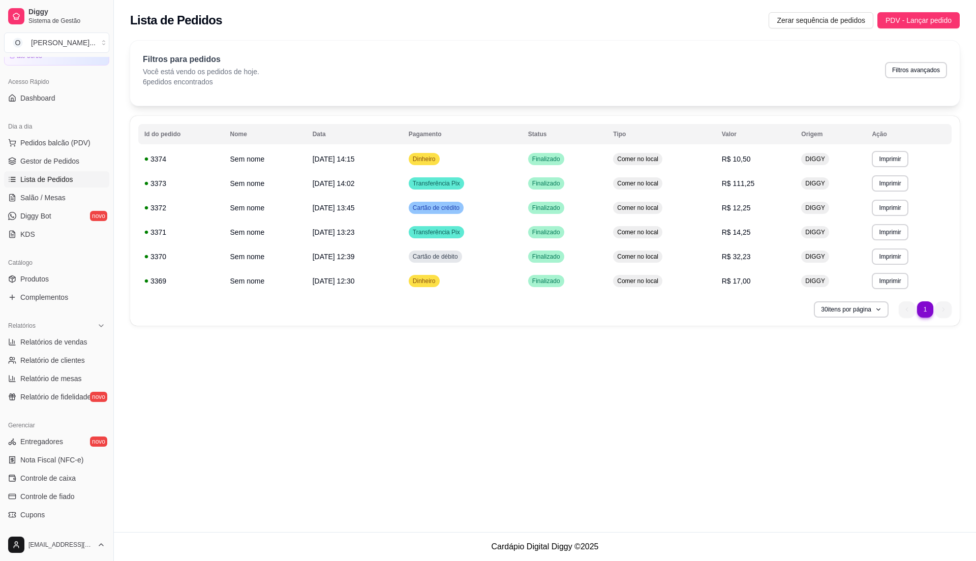
click at [51, 152] on ul "Pedidos balcão (PDV) Gestor de Pedidos Lista de Pedidos Salão / Mesas Diggy Bot…" at bounding box center [56, 189] width 105 height 108
click at [51, 159] on span "Gestor de Pedidos" at bounding box center [49, 161] width 59 height 10
